Goal: Transaction & Acquisition: Purchase product/service

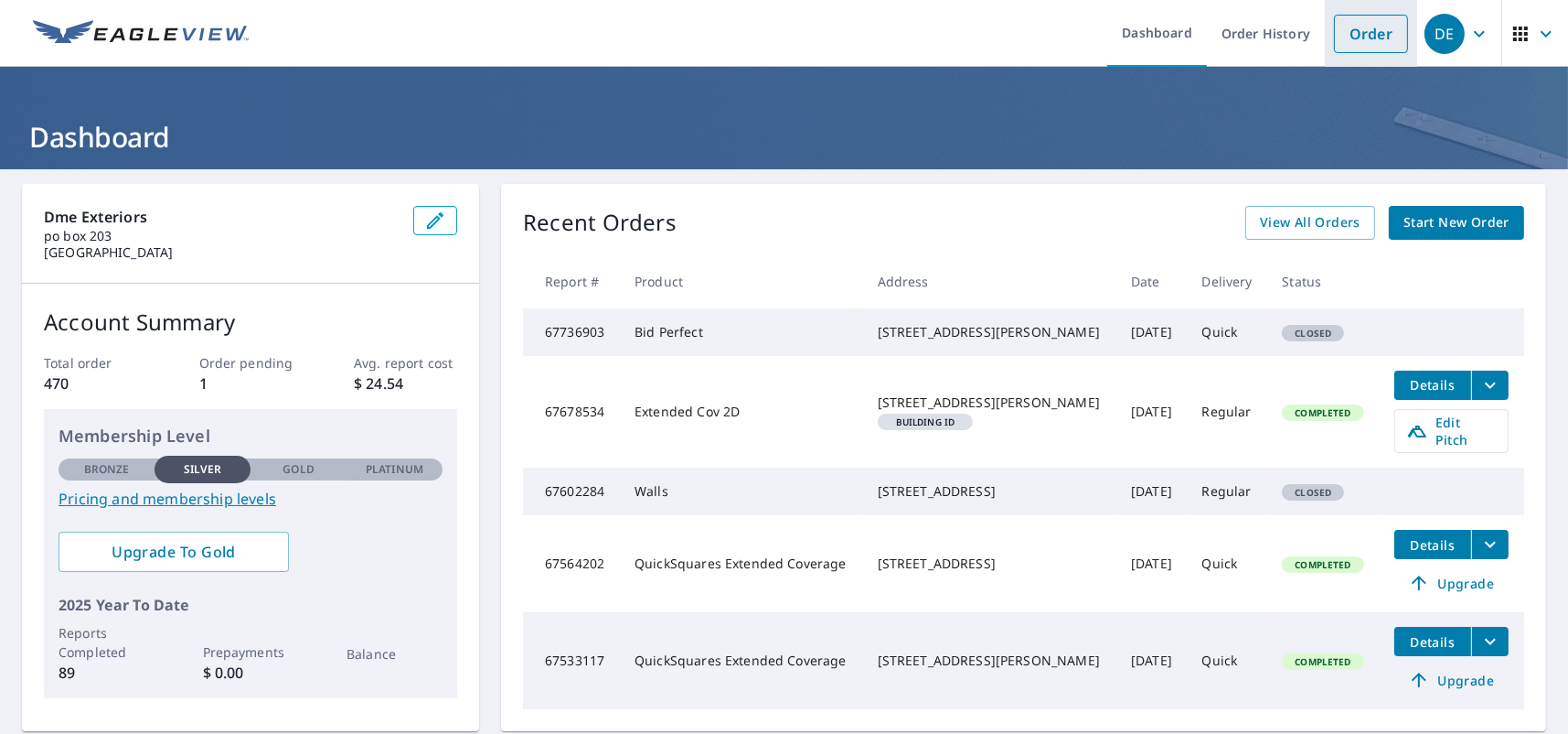
click at [1360, 35] on link "Order" at bounding box center [1370, 34] width 74 height 38
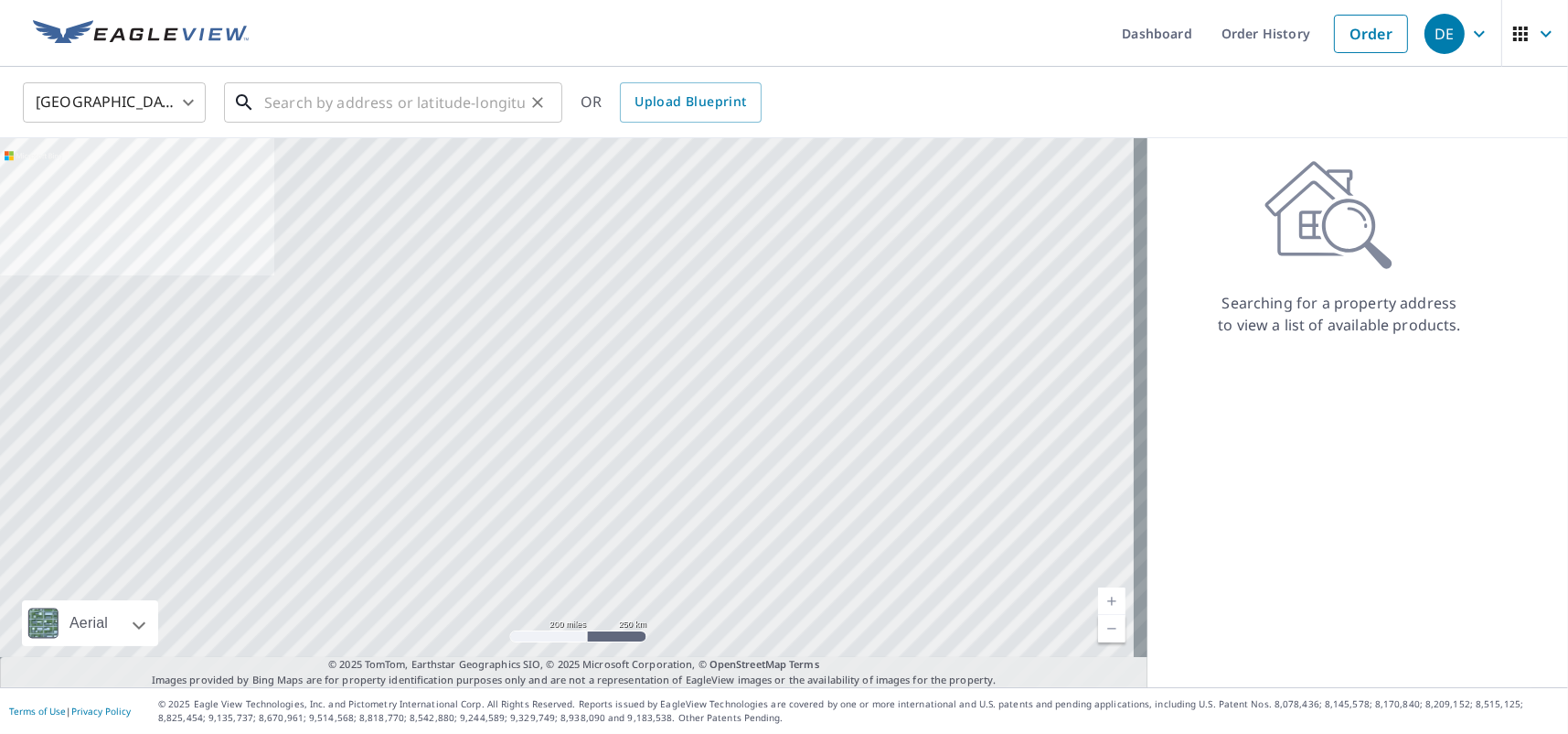
click at [312, 95] on input "text" at bounding box center [394, 102] width 261 height 51
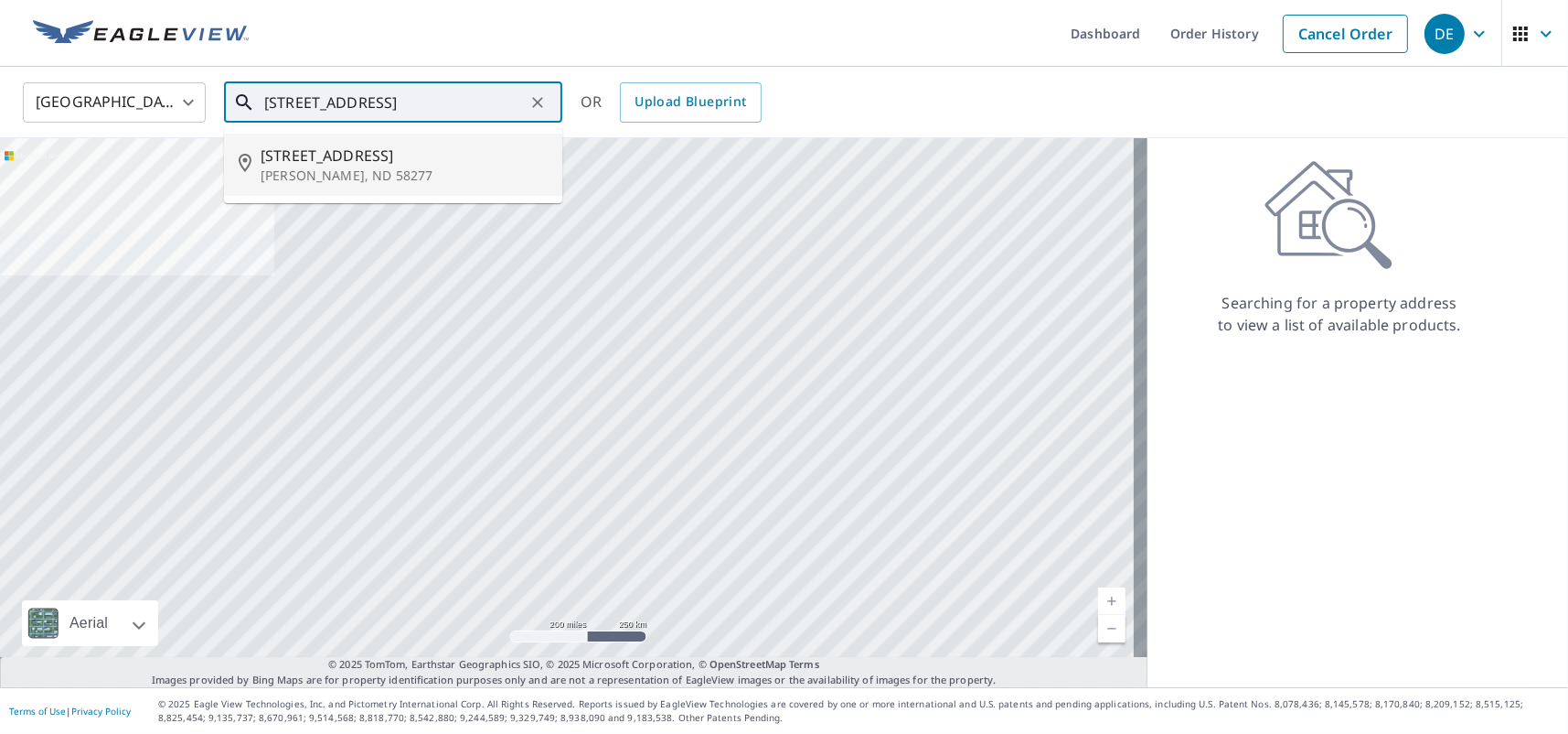
click at [324, 167] on div "[STREET_ADDRESS][PERSON_NAME]" at bounding box center [405, 164] width 287 height 40
type input "[STREET_ADDRESS][PERSON_NAME]"
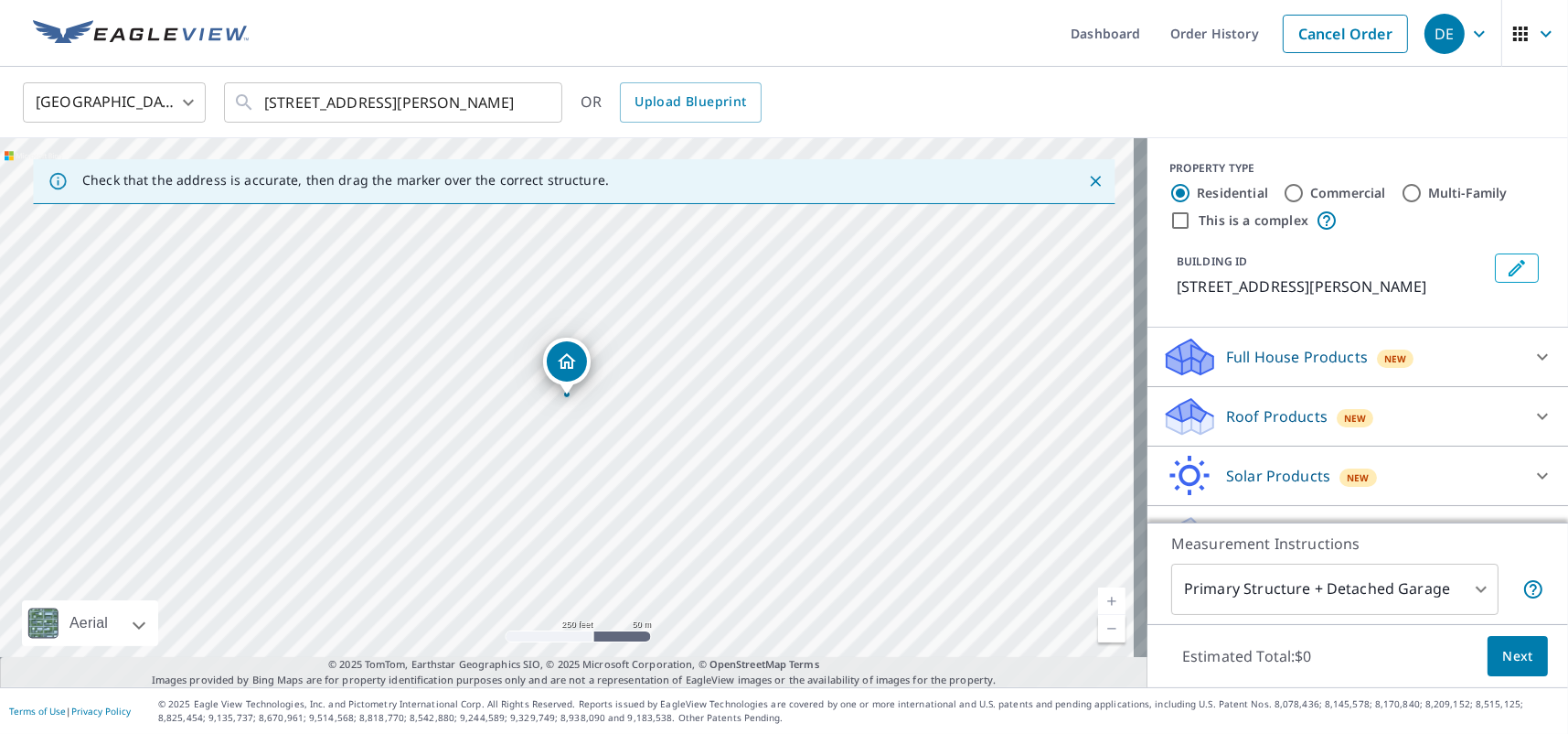
click at [1272, 400] on div "Roof Products New" at bounding box center [1341, 417] width 359 height 43
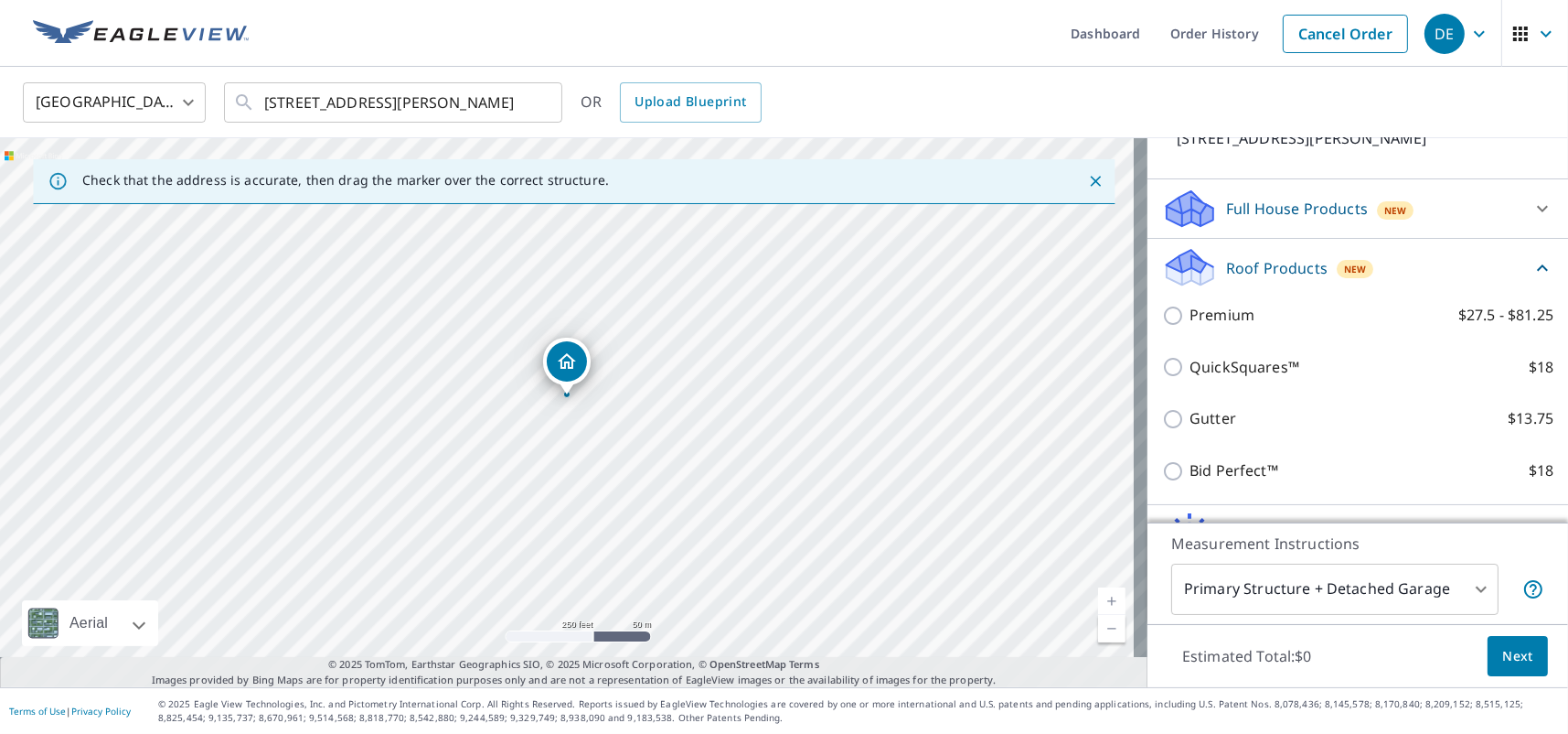
scroll to position [183, 0]
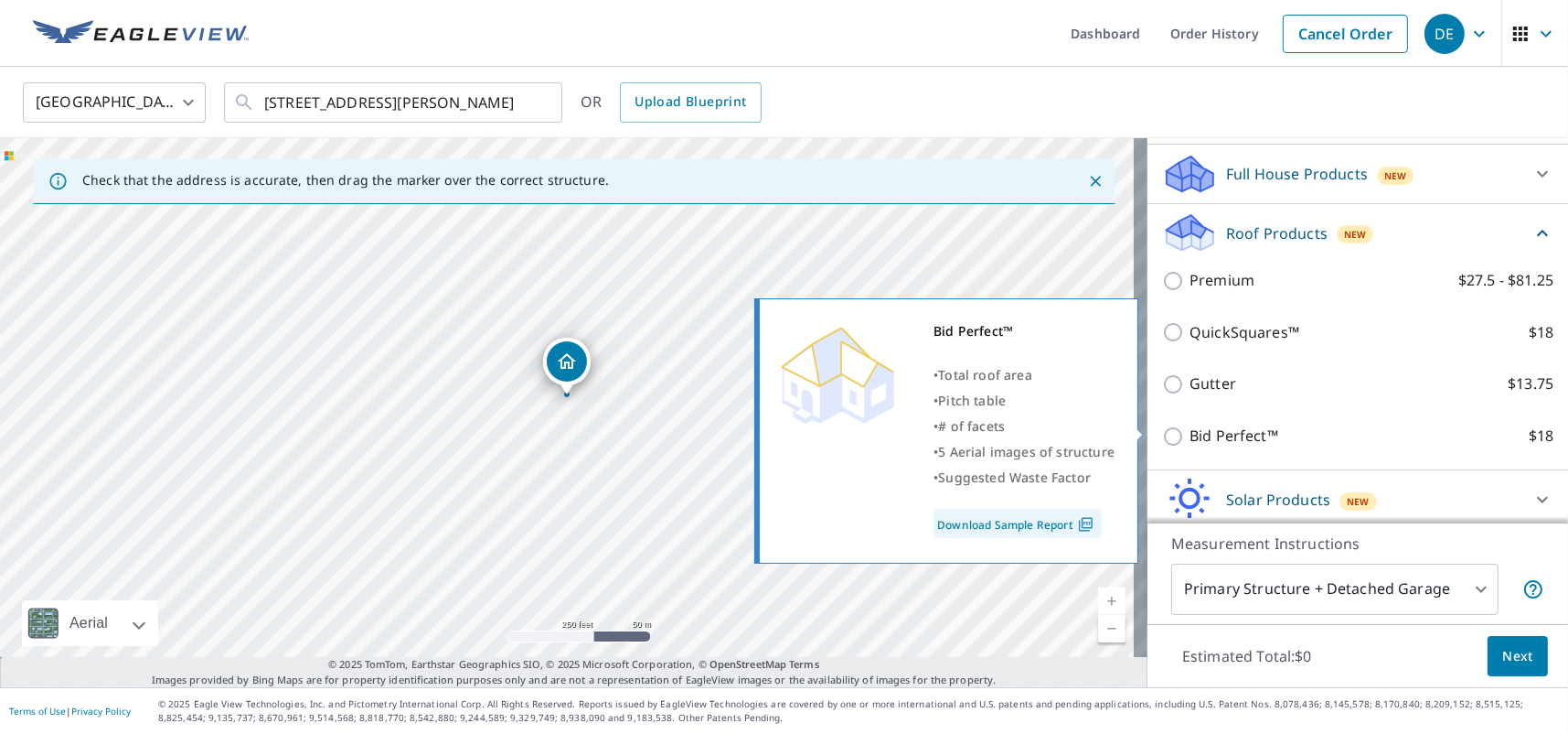
click at [1152, 433] on div "Bid Perfect™ • Total roof area • Pitch table • # of facets • 5 Aerial images of…" at bounding box center [955, 431] width 395 height 276
click at [1152, 432] on div "Bid Perfect™ • Total roof area • Pitch table • # of facets • 5 Aerial images of…" at bounding box center [955, 431] width 395 height 276
click at [1162, 425] on input "Bid Perfect™ $18" at bounding box center [1176, 436] width 27 height 22
checkbox input "true"
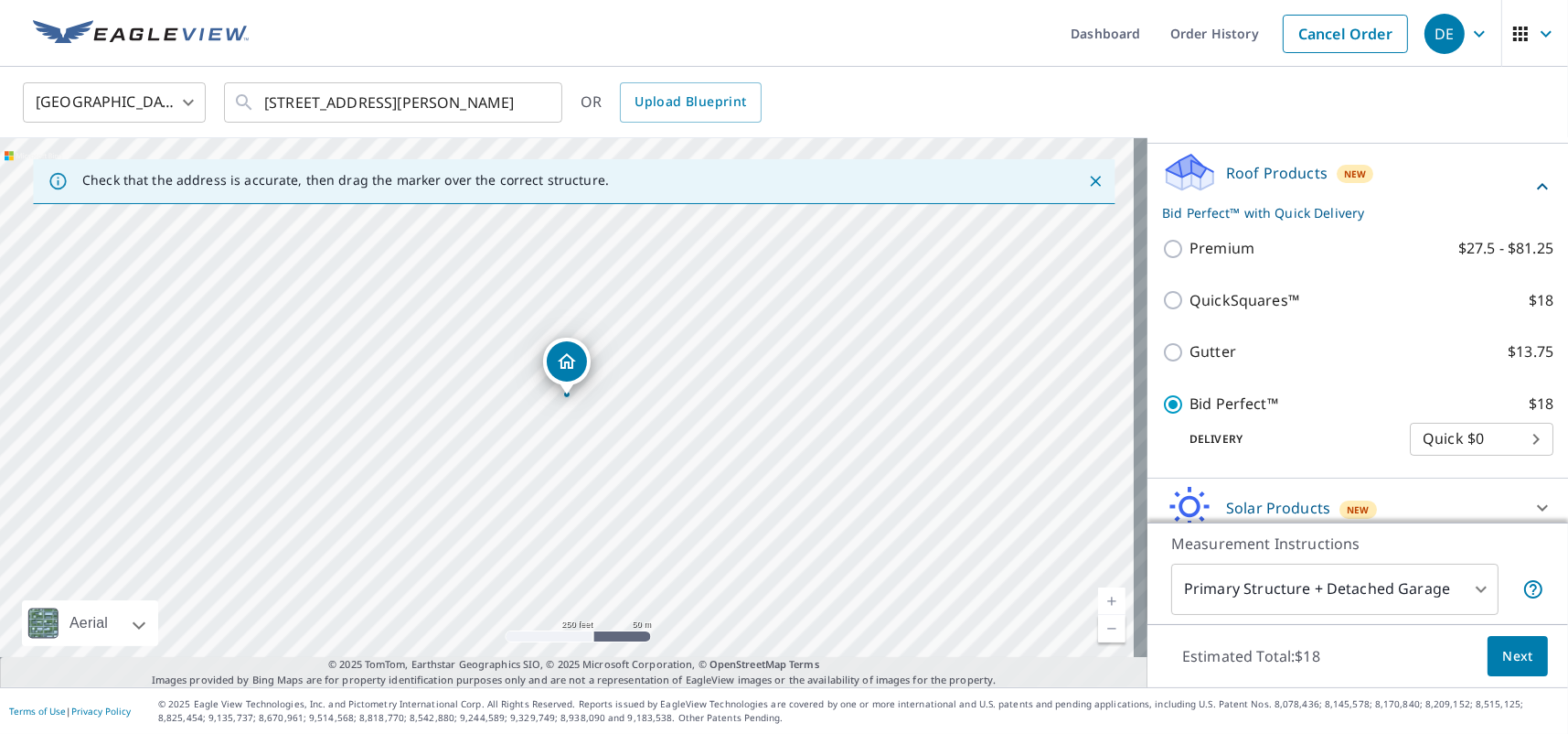
scroll to position [337, 0]
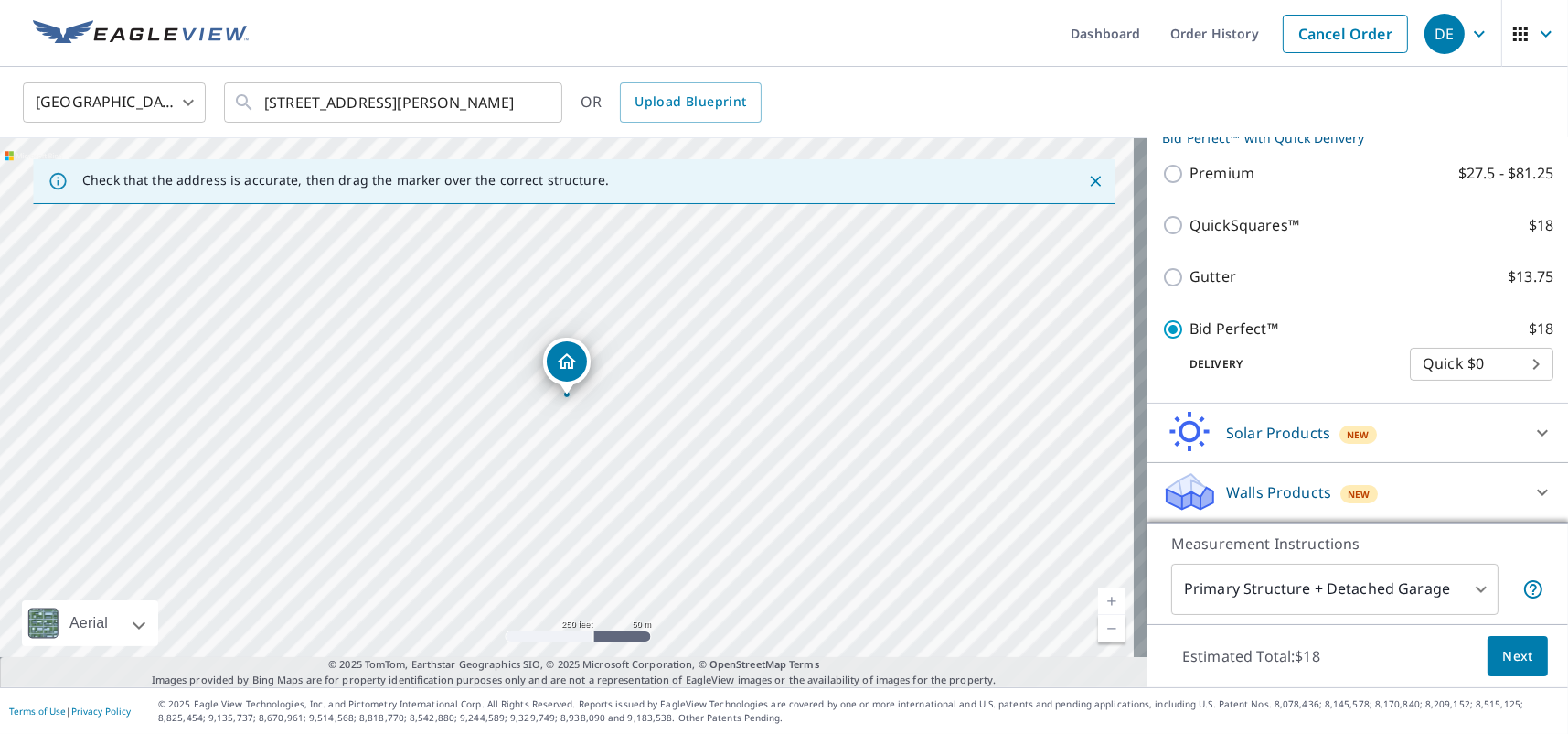
click at [1503, 645] on span "Next" at bounding box center [1518, 657] width 31 height 23
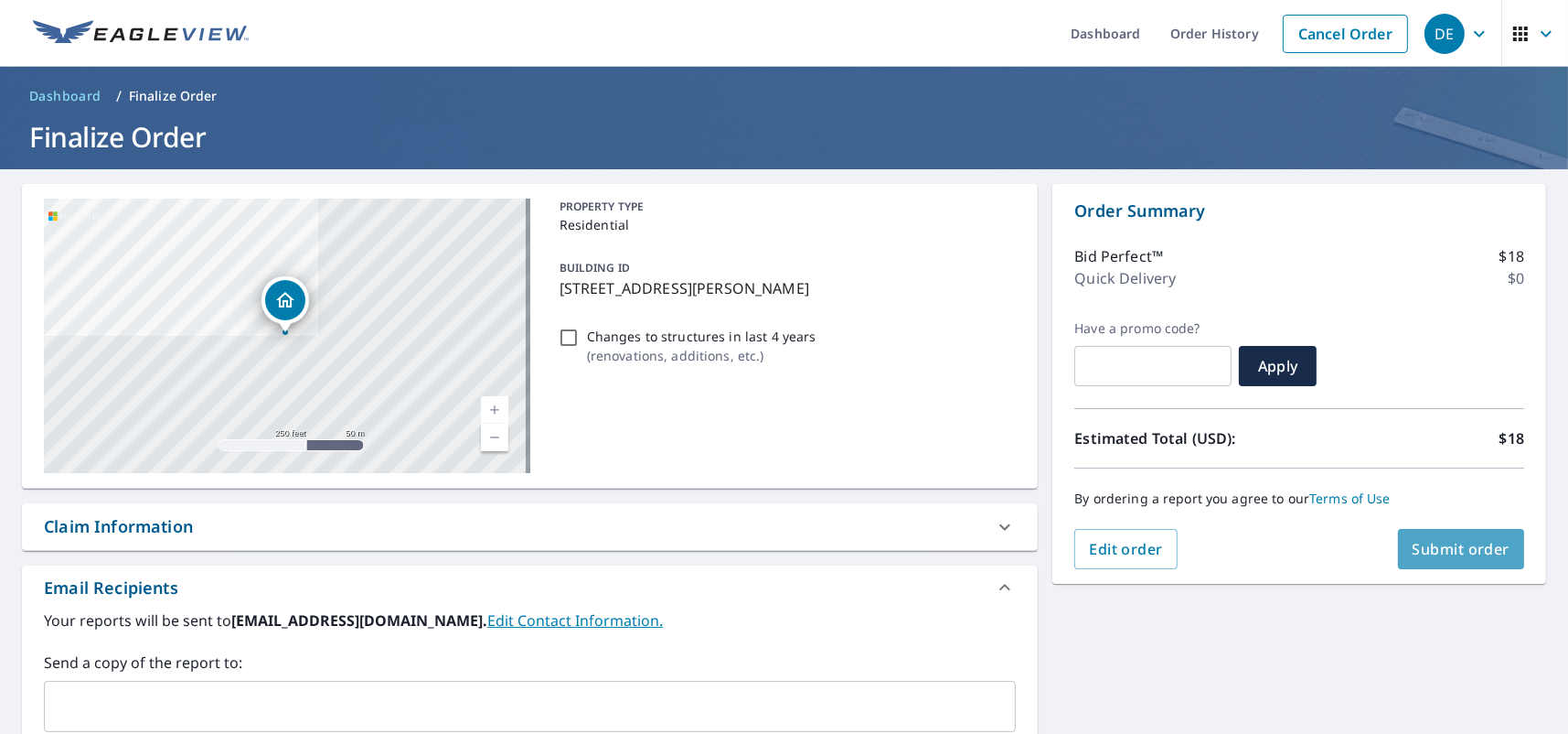
click at [1461, 547] on span "Submit order" at bounding box center [1461, 549] width 98 height 21
